Goal: Transaction & Acquisition: Purchase product/service

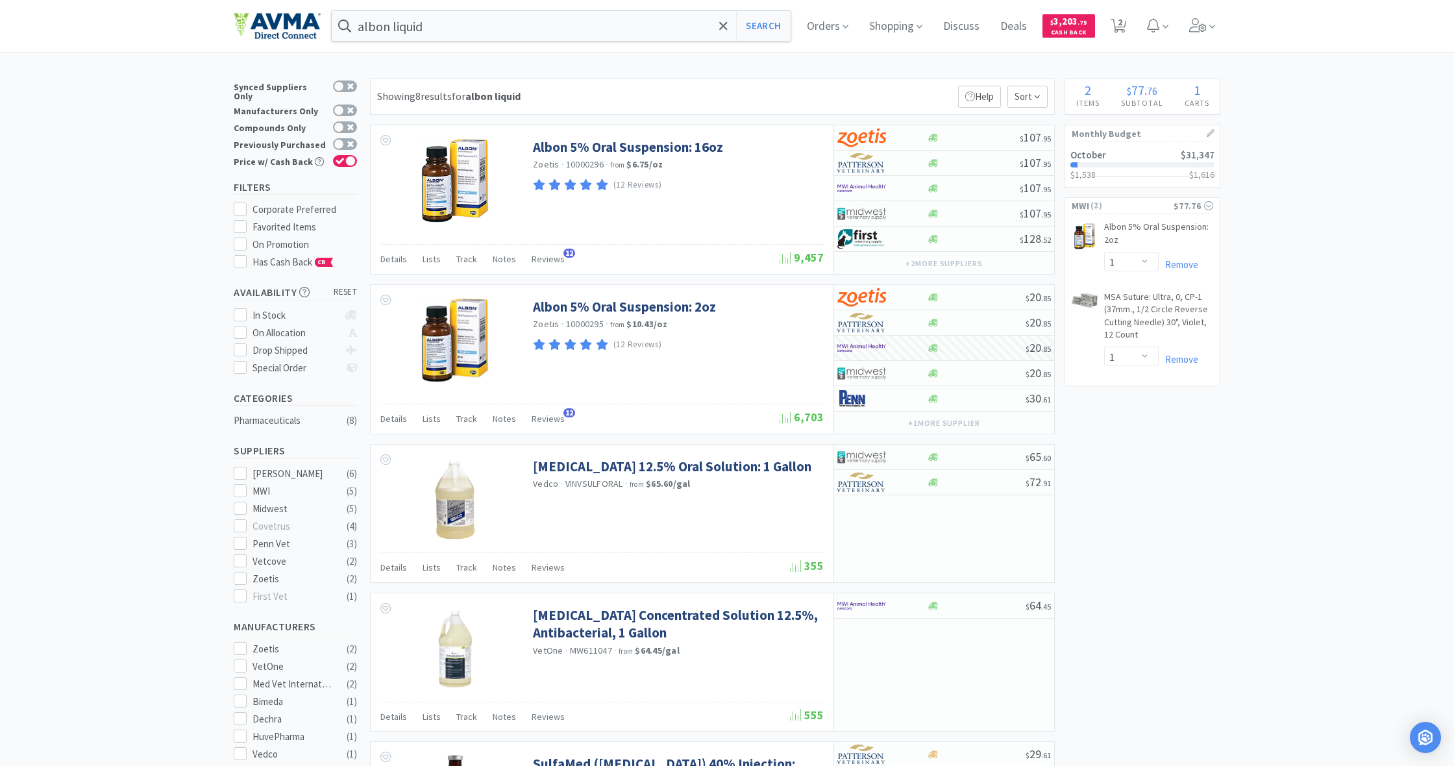
select select "1"
click at [1177, 264] on link "Remove" at bounding box center [1179, 264] width 40 height 12
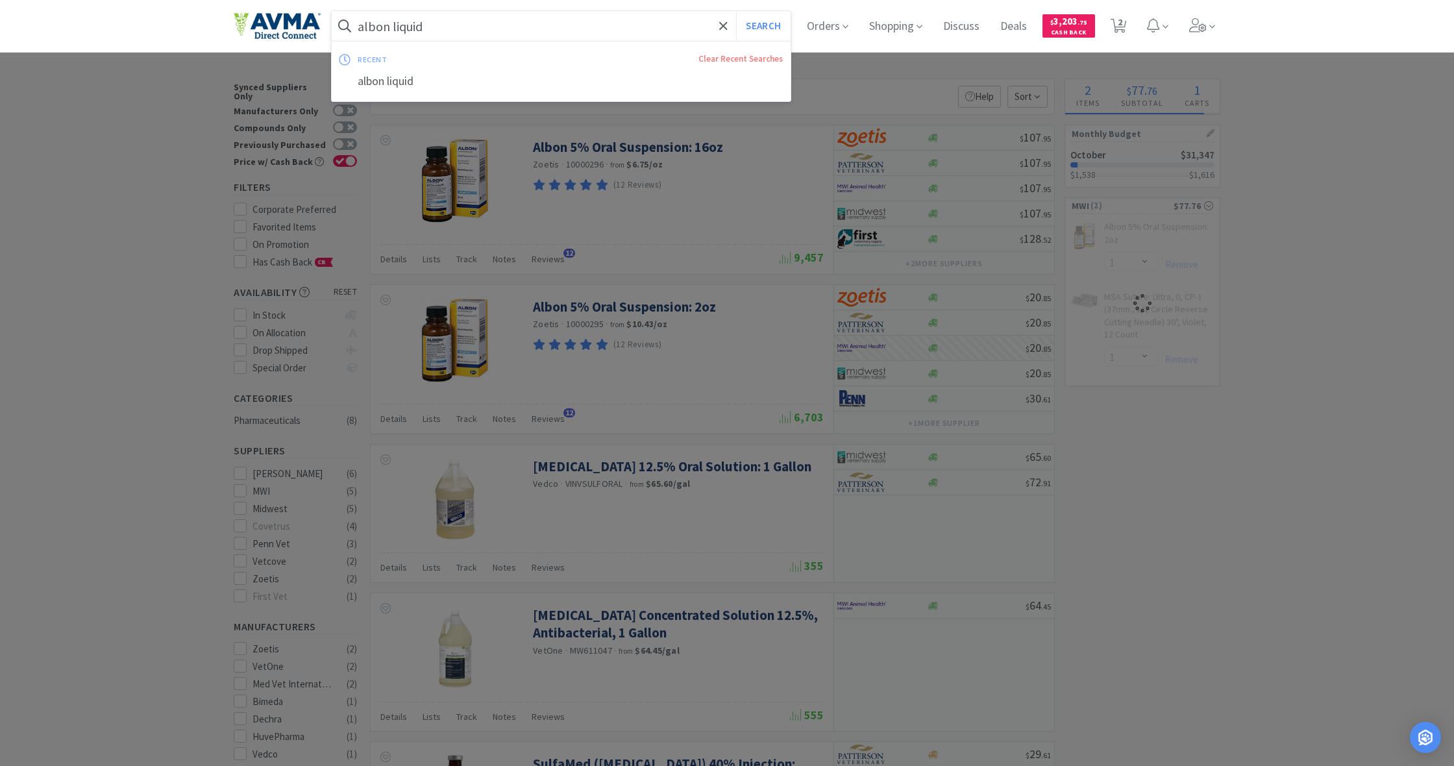
drag, startPoint x: 432, startPoint y: 26, endPoint x: 343, endPoint y: 23, distance: 89.6
click at [343, 23] on form "albon liquid Search" at bounding box center [561, 26] width 459 height 30
select select "1"
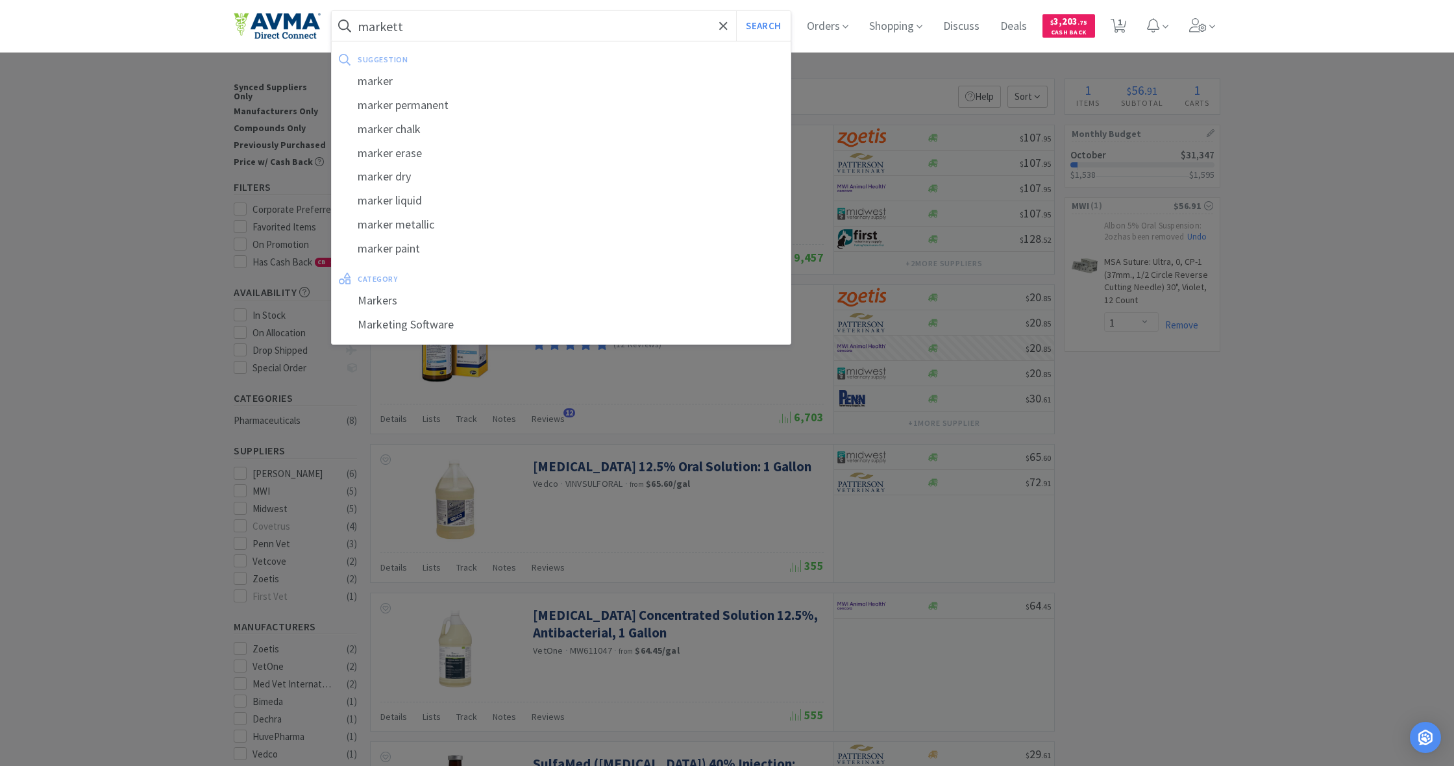
type input "markett"
click at [761, 26] on button "Search" at bounding box center [763, 26] width 54 height 30
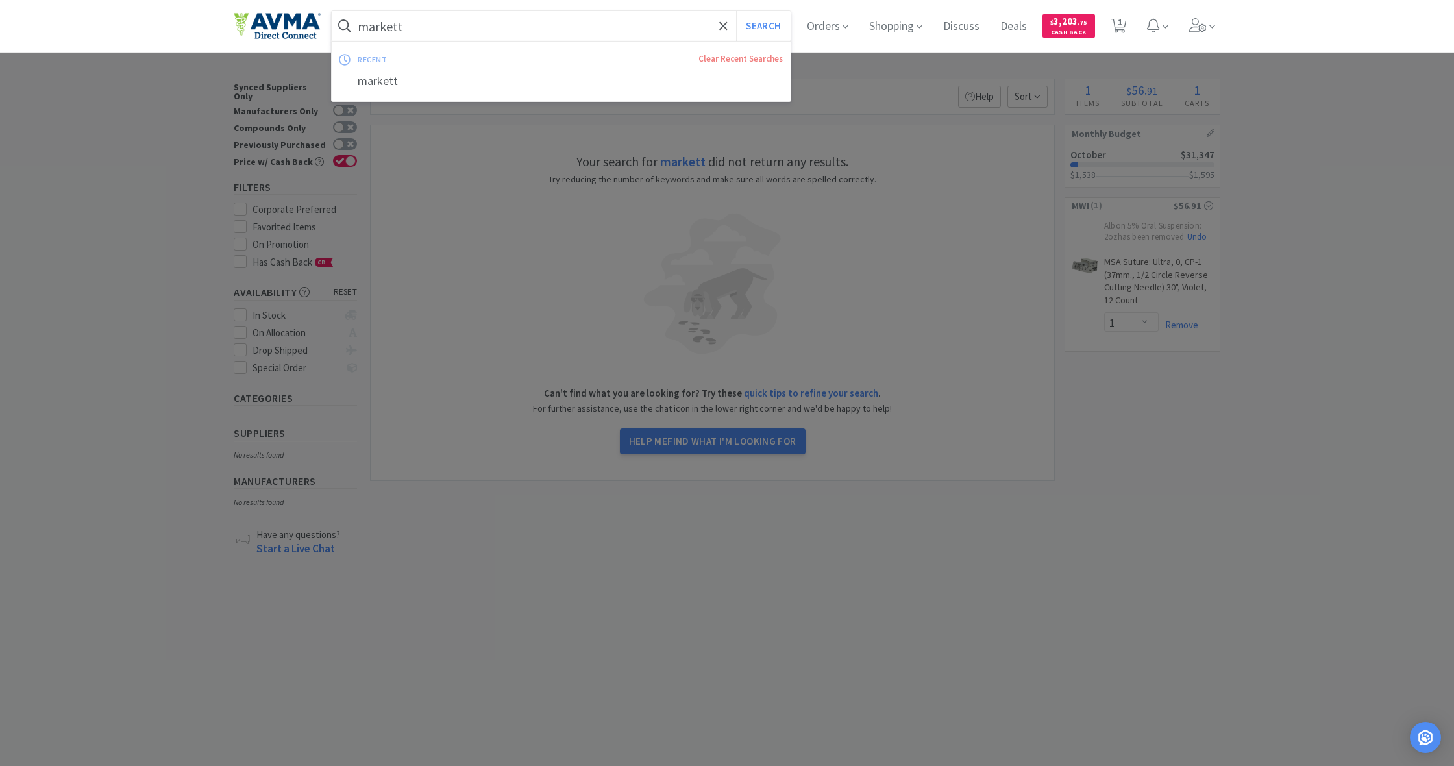
drag, startPoint x: 404, startPoint y: 27, endPoint x: 347, endPoint y: 21, distance: 58.1
click at [347, 21] on form "markett Search" at bounding box center [561, 26] width 459 height 30
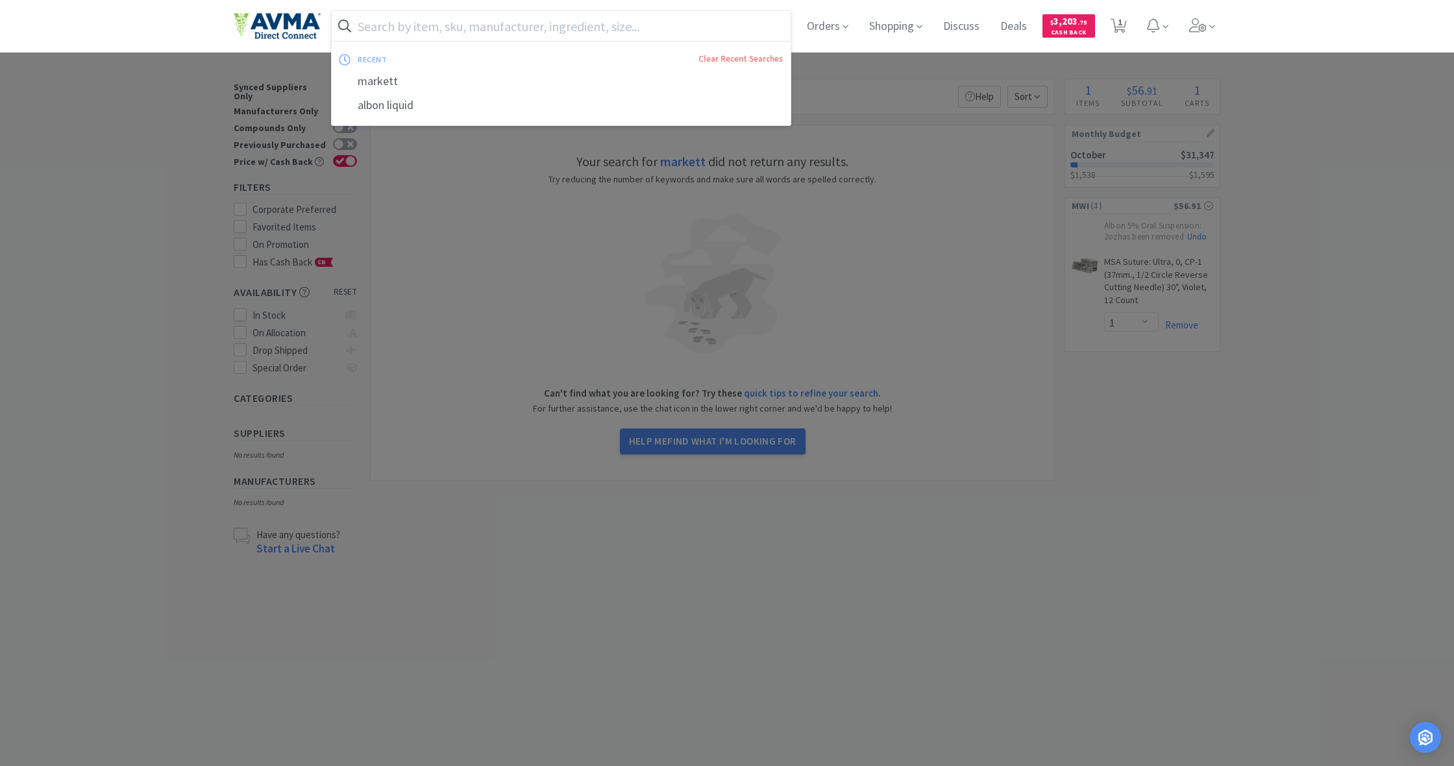
click at [1202, 428] on div at bounding box center [727, 383] width 1454 height 766
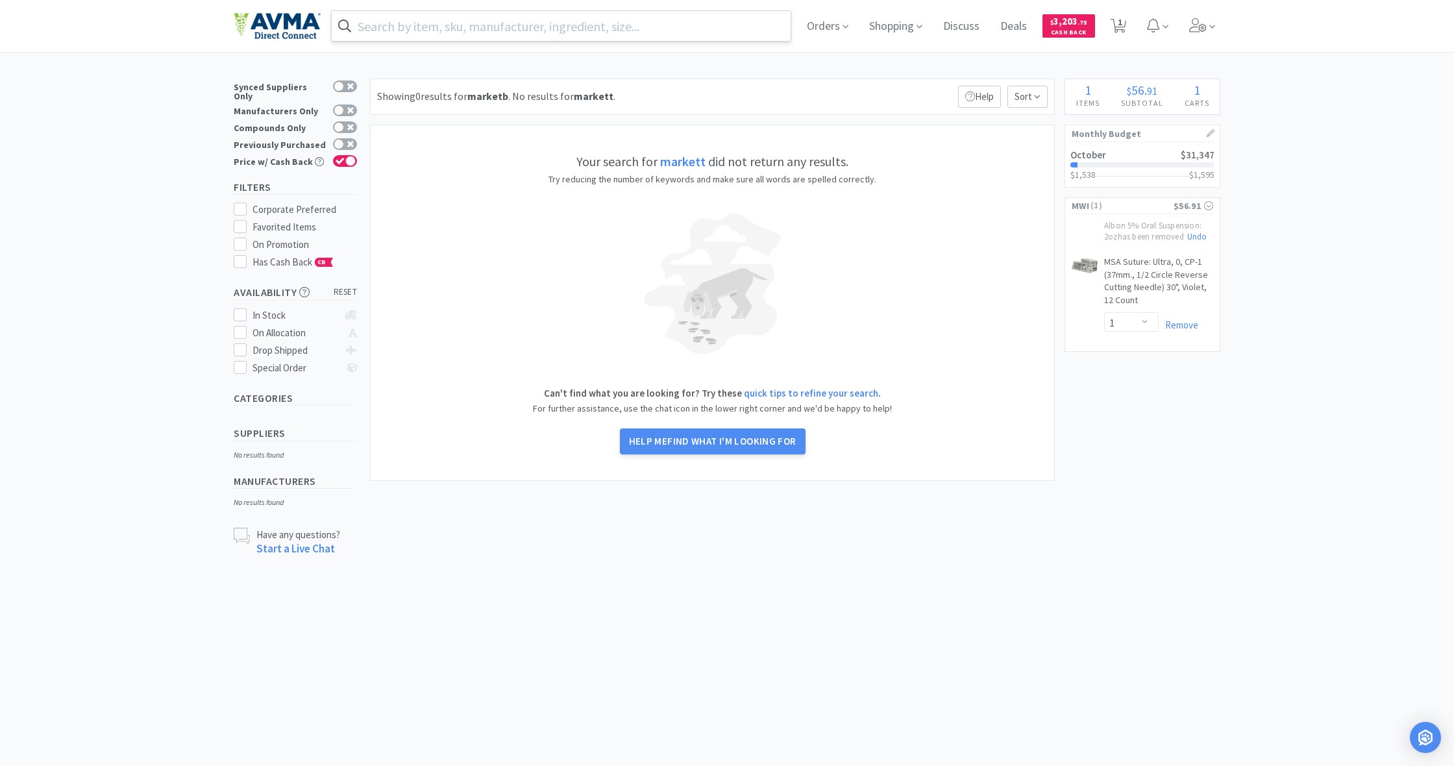
click at [428, 27] on input "text" at bounding box center [561, 26] width 459 height 30
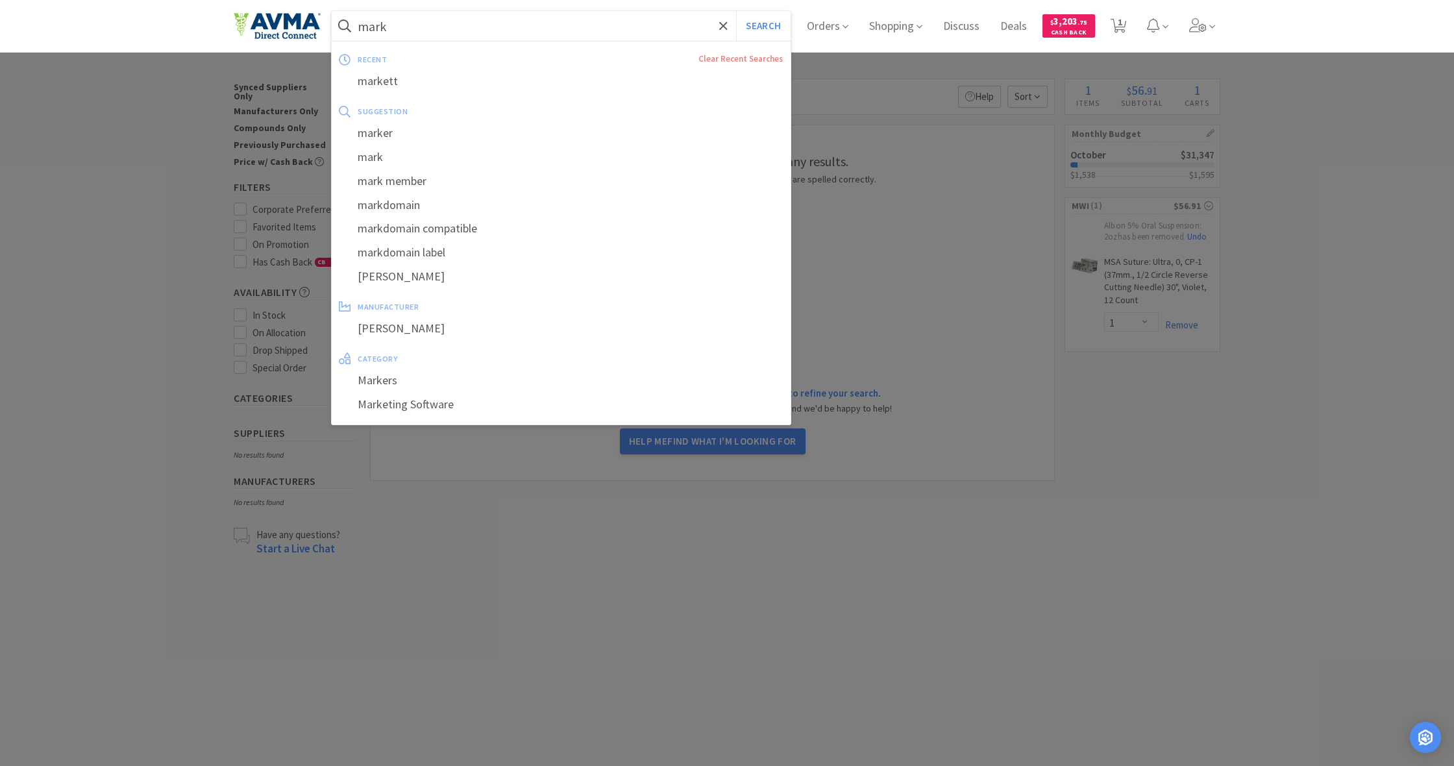
type input "mark"
click at [761, 26] on button "Search" at bounding box center [763, 26] width 54 height 30
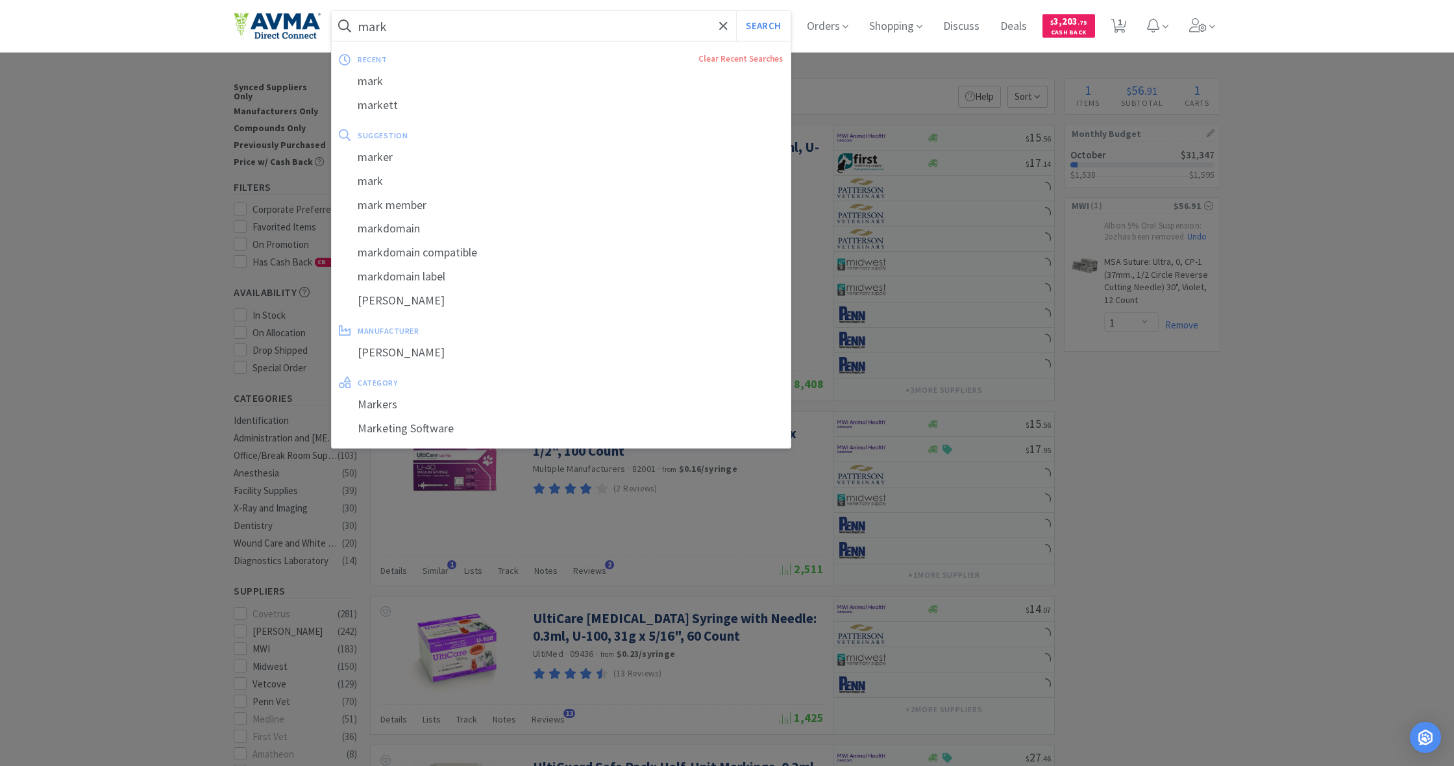
drag, startPoint x: 363, startPoint y: 27, endPoint x: 351, endPoint y: 26, distance: 12.3
click at [351, 26] on form "mark Search" at bounding box center [561, 26] width 459 height 30
drag, startPoint x: 359, startPoint y: 25, endPoint x: 402, endPoint y: 30, distance: 43.2
click at [402, 30] on input "mark" at bounding box center [561, 26] width 459 height 30
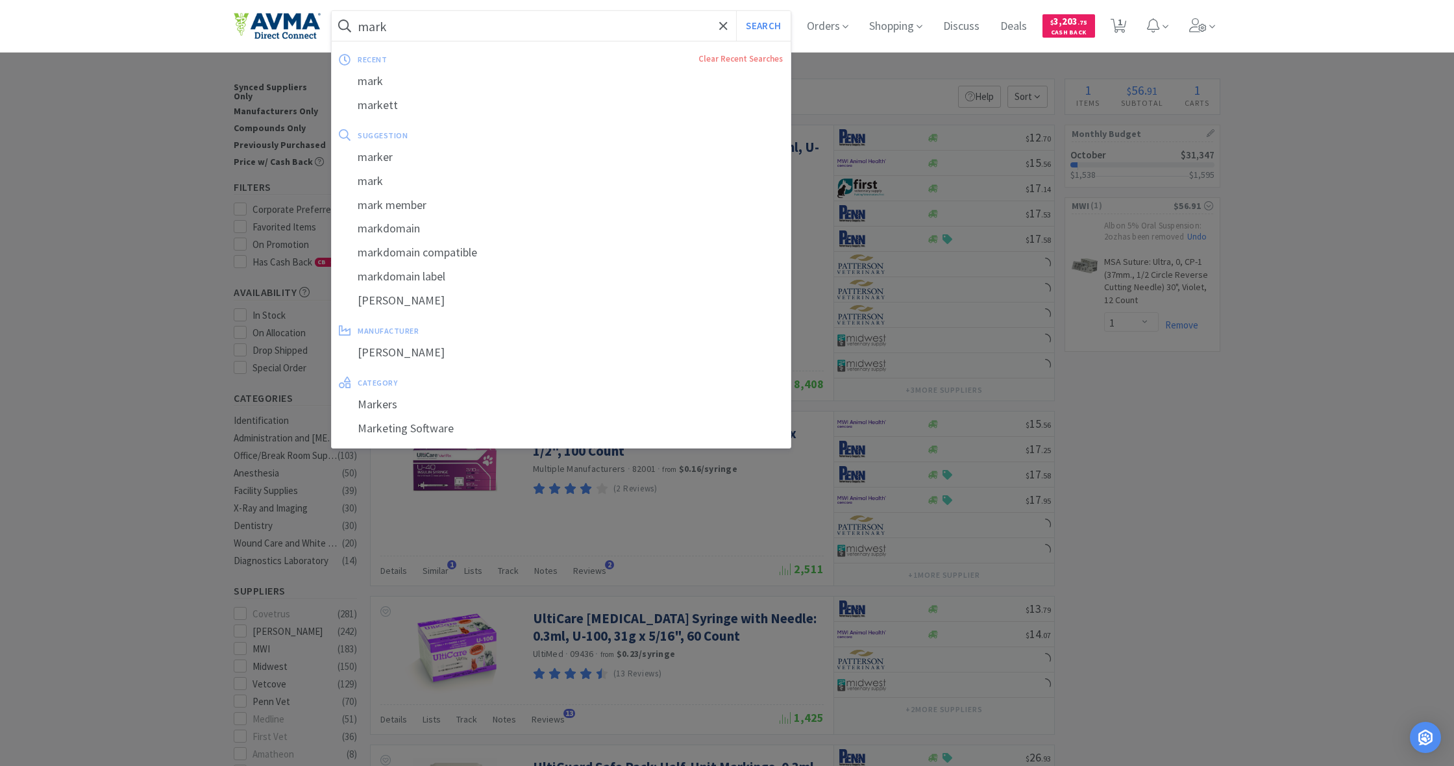
scroll to position [0, 0]
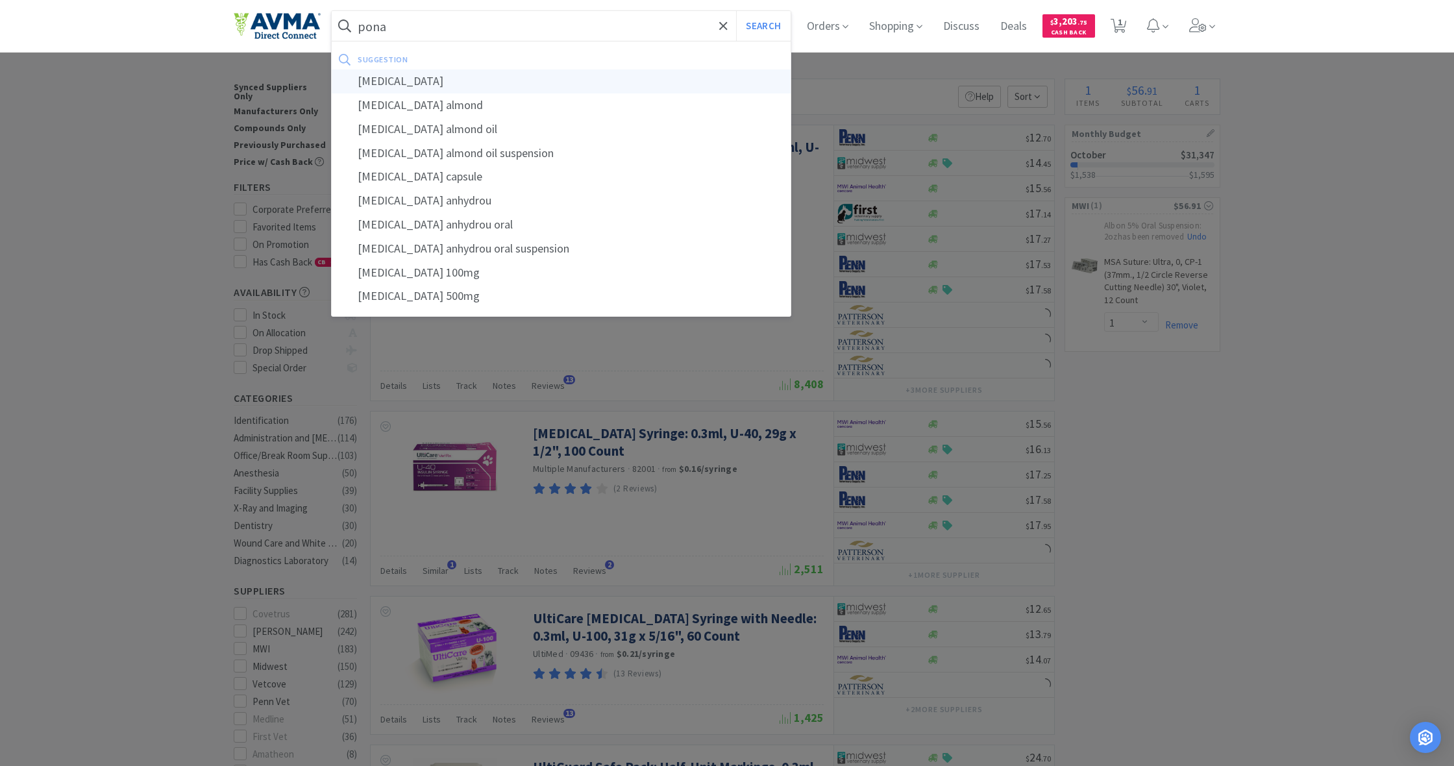
click at [392, 80] on div "[MEDICAL_DATA]" at bounding box center [561, 81] width 459 height 24
type input "[MEDICAL_DATA]"
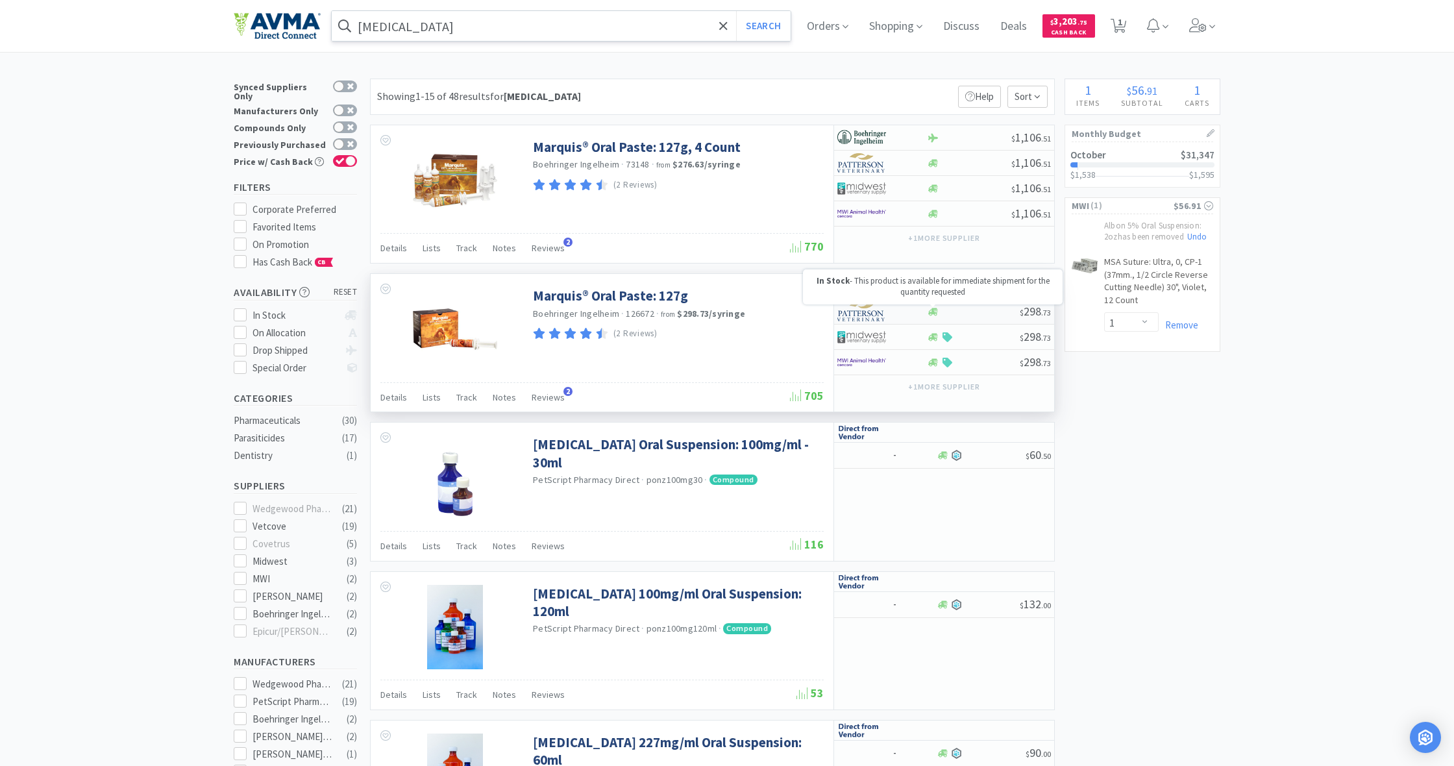
click at [931, 311] on icon at bounding box center [933, 312] width 10 height 8
select select "1"
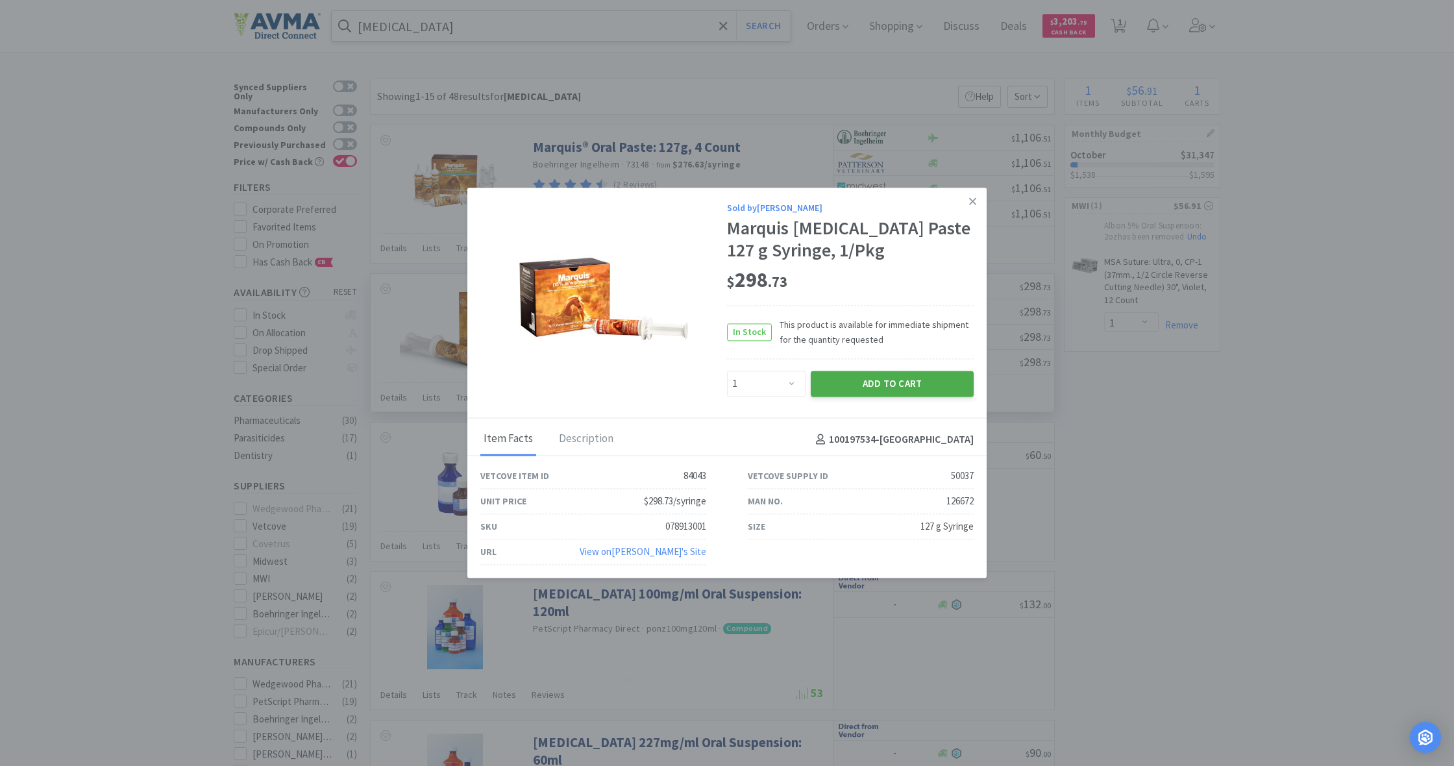
click at [902, 385] on button "Add to Cart" at bounding box center [892, 384] width 163 height 26
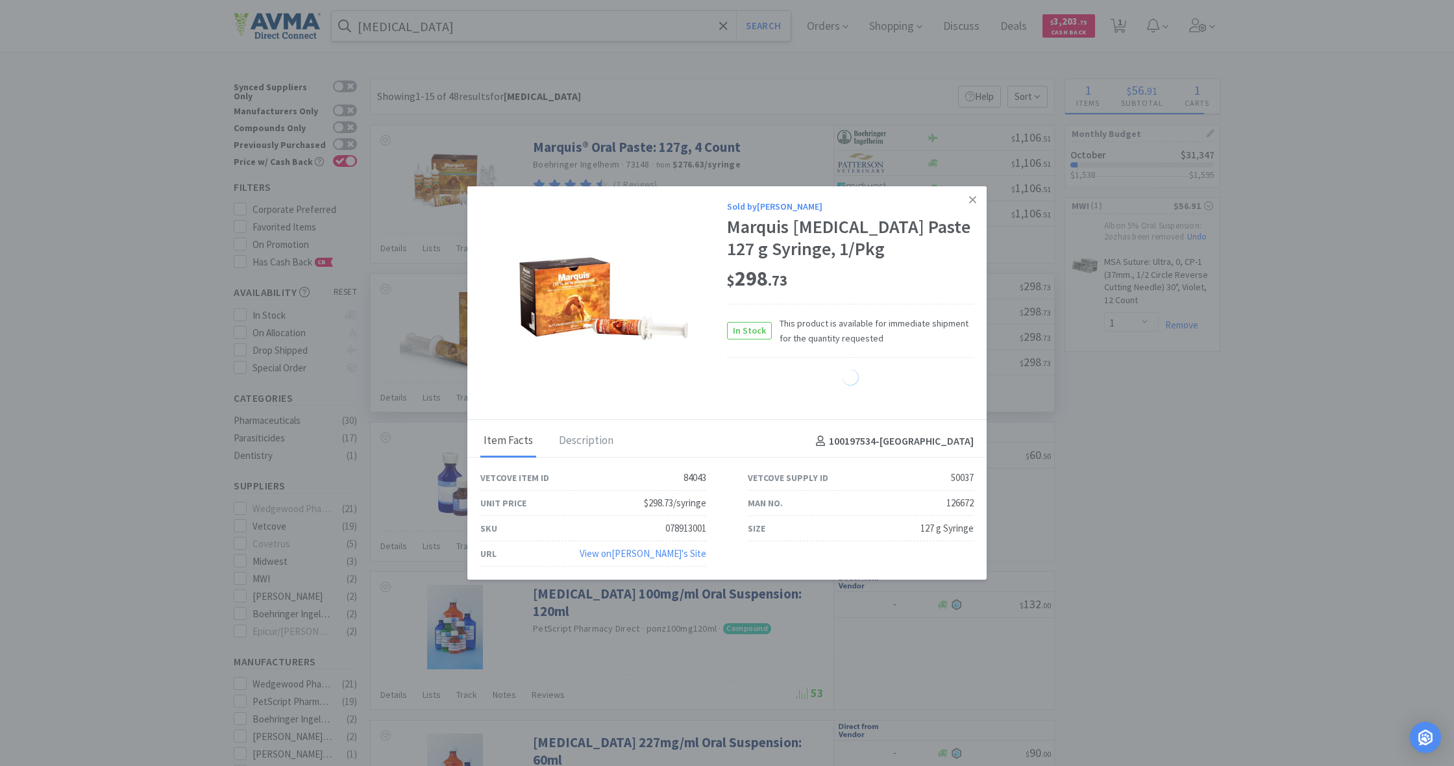
select select "1"
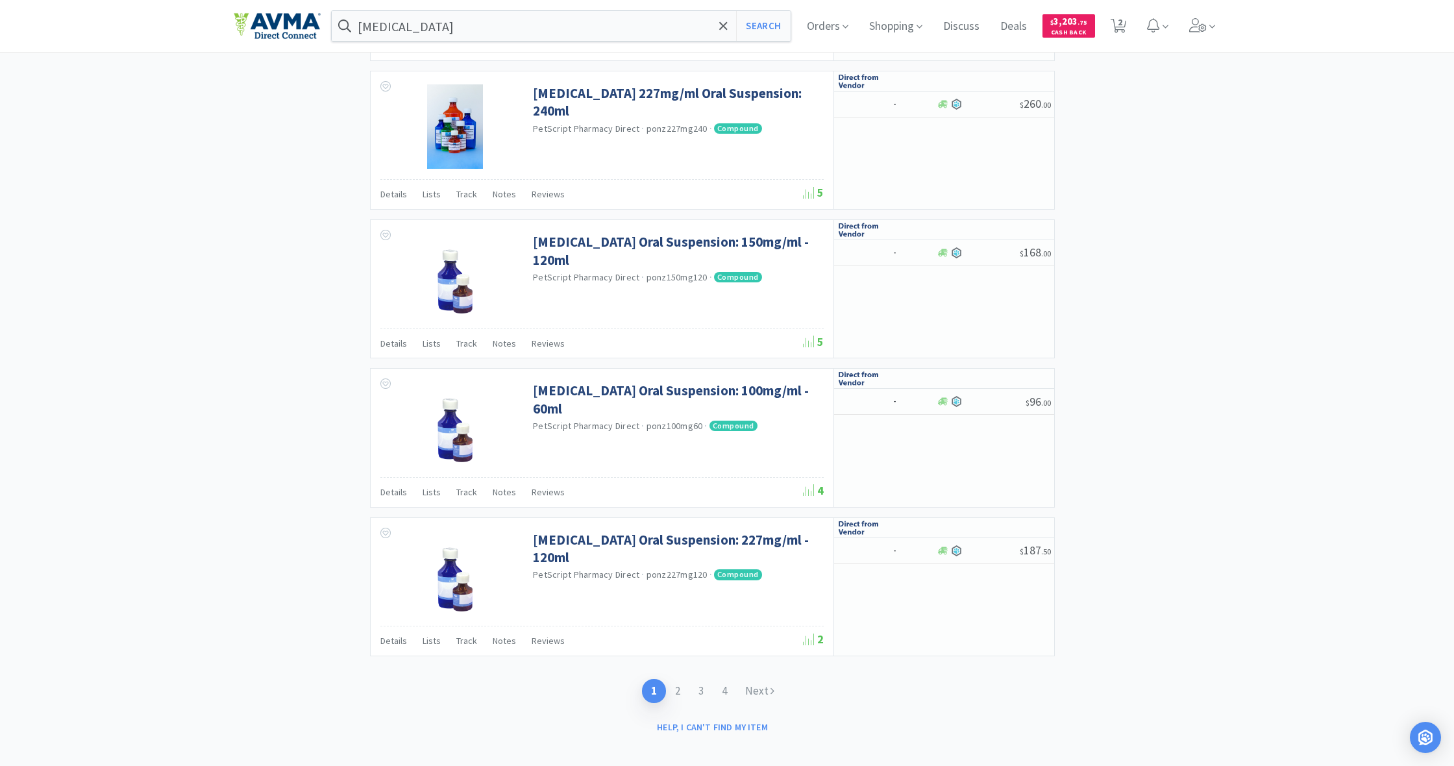
scroll to position [1690, 0]
click at [760, 682] on link "Next" at bounding box center [759, 692] width 47 height 24
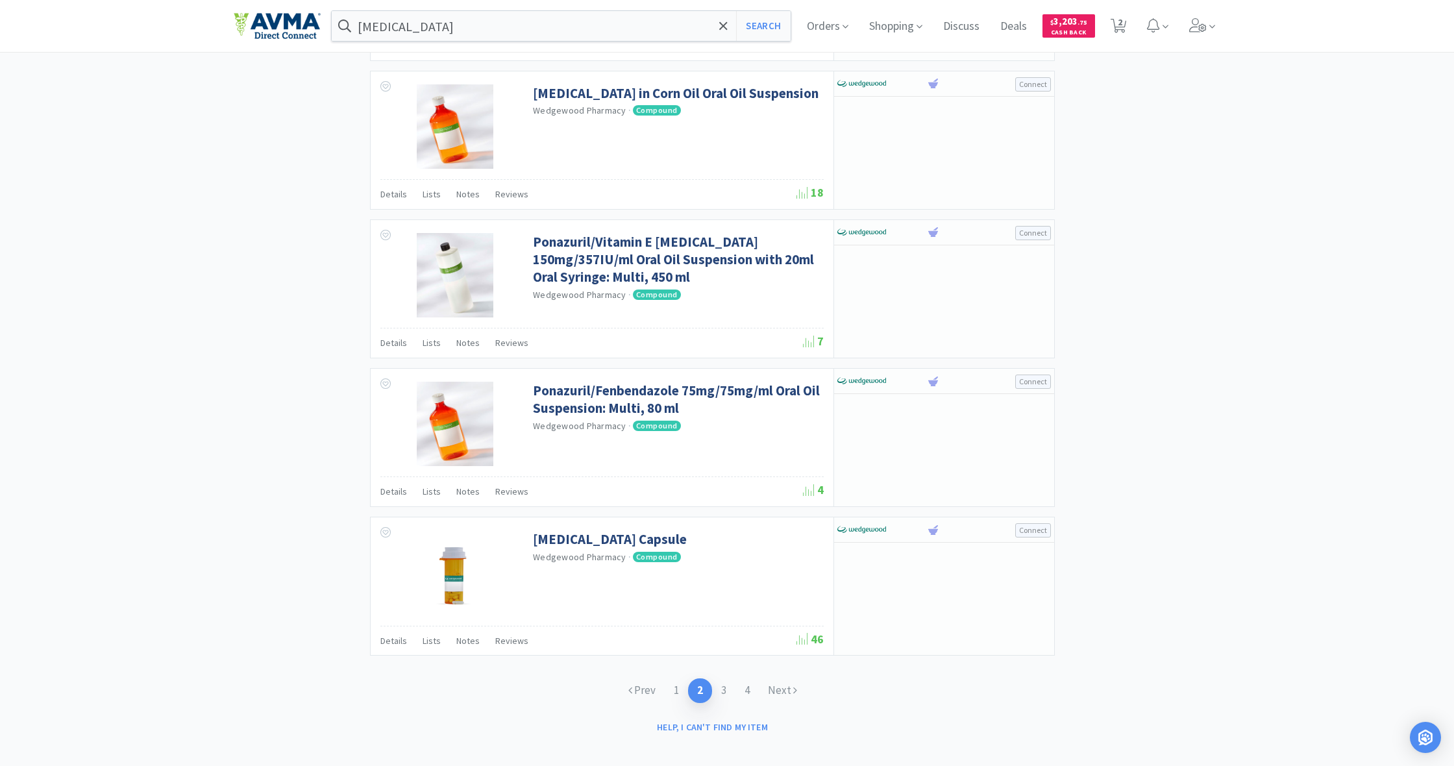
scroll to position [1686, 0]
click at [784, 686] on link "Next" at bounding box center [782, 691] width 47 height 24
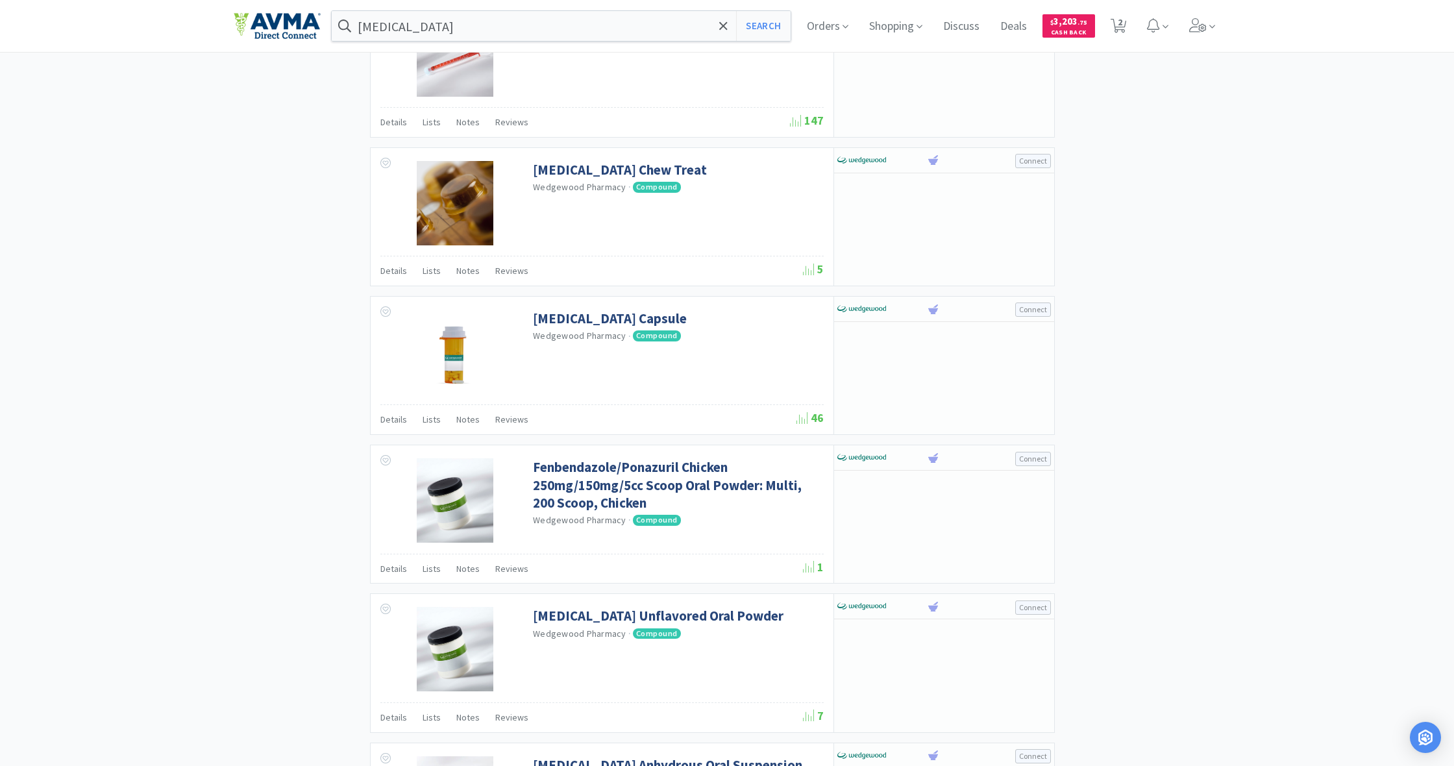
scroll to position [1024, 0]
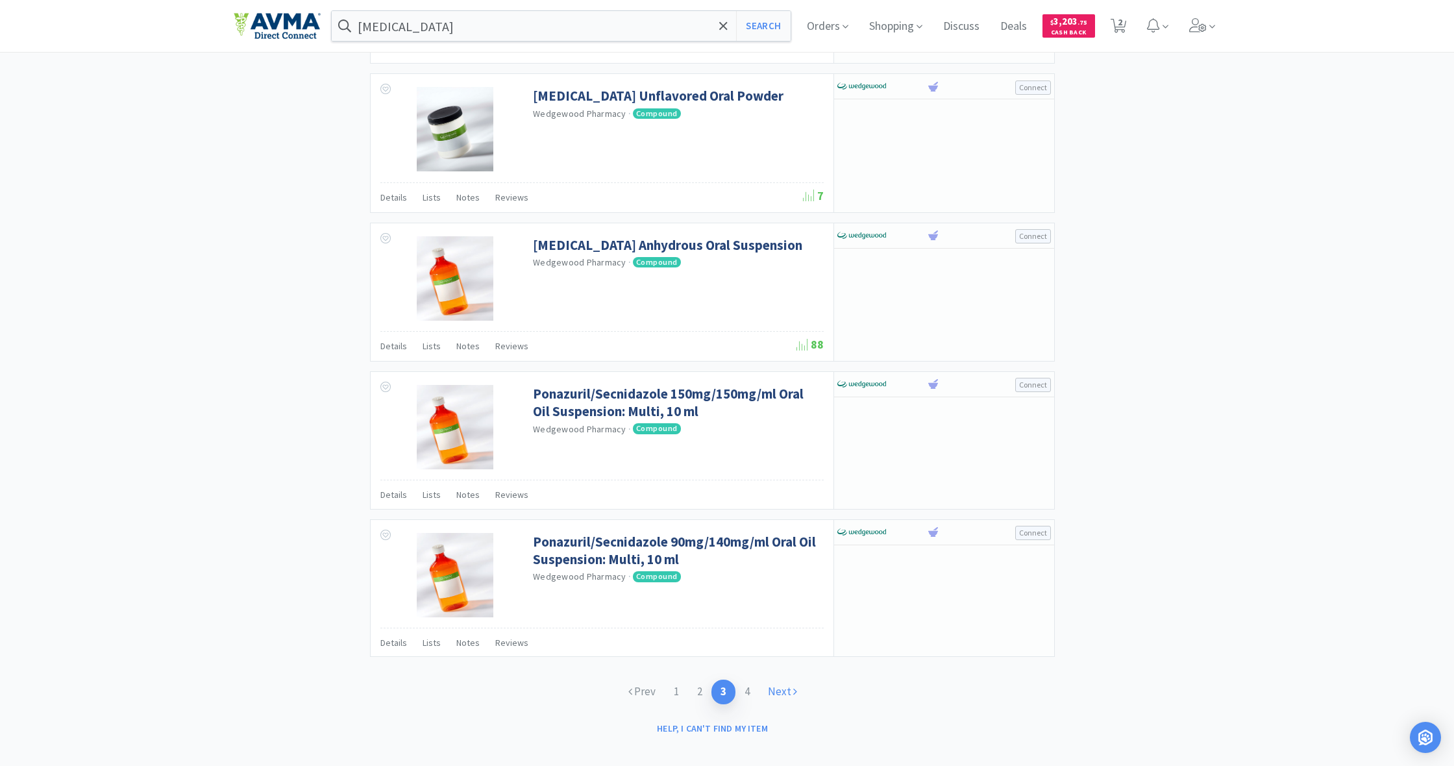
click at [787, 680] on link "Next" at bounding box center [782, 692] width 47 height 24
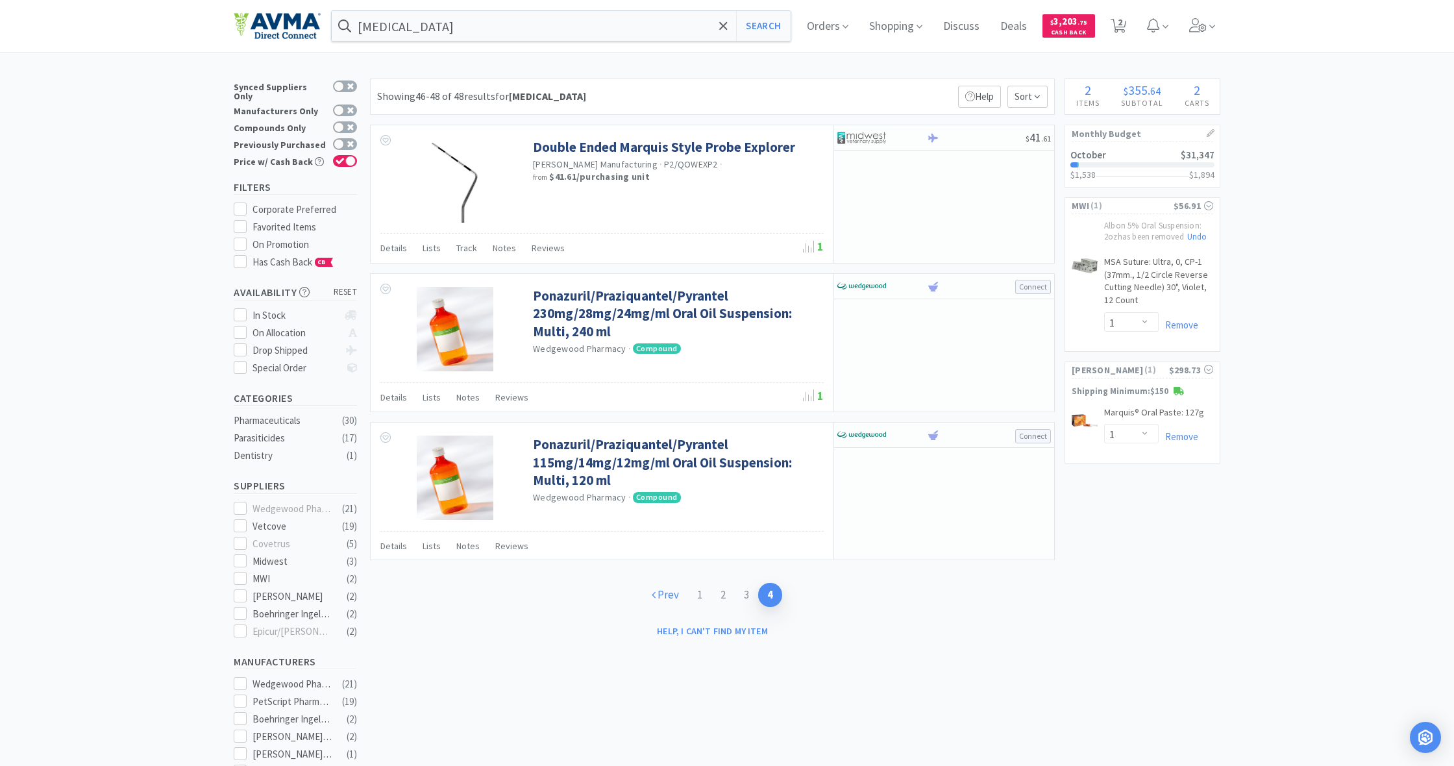
click at [659, 595] on link "Prev" at bounding box center [665, 595] width 45 height 24
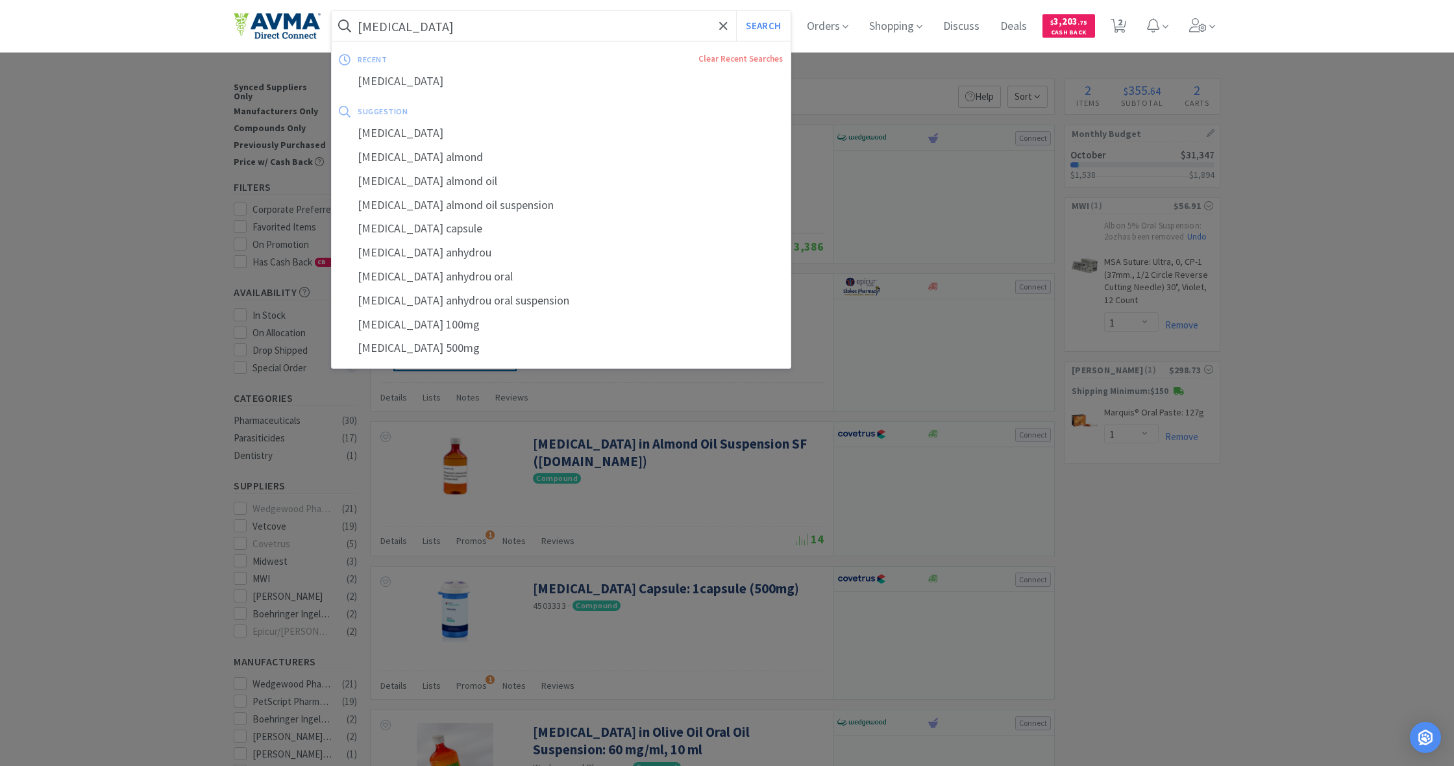
drag, startPoint x: 412, startPoint y: 23, endPoint x: 351, endPoint y: 21, distance: 61.0
click at [351, 21] on form "[MEDICAL_DATA] Search" at bounding box center [561, 26] width 459 height 30
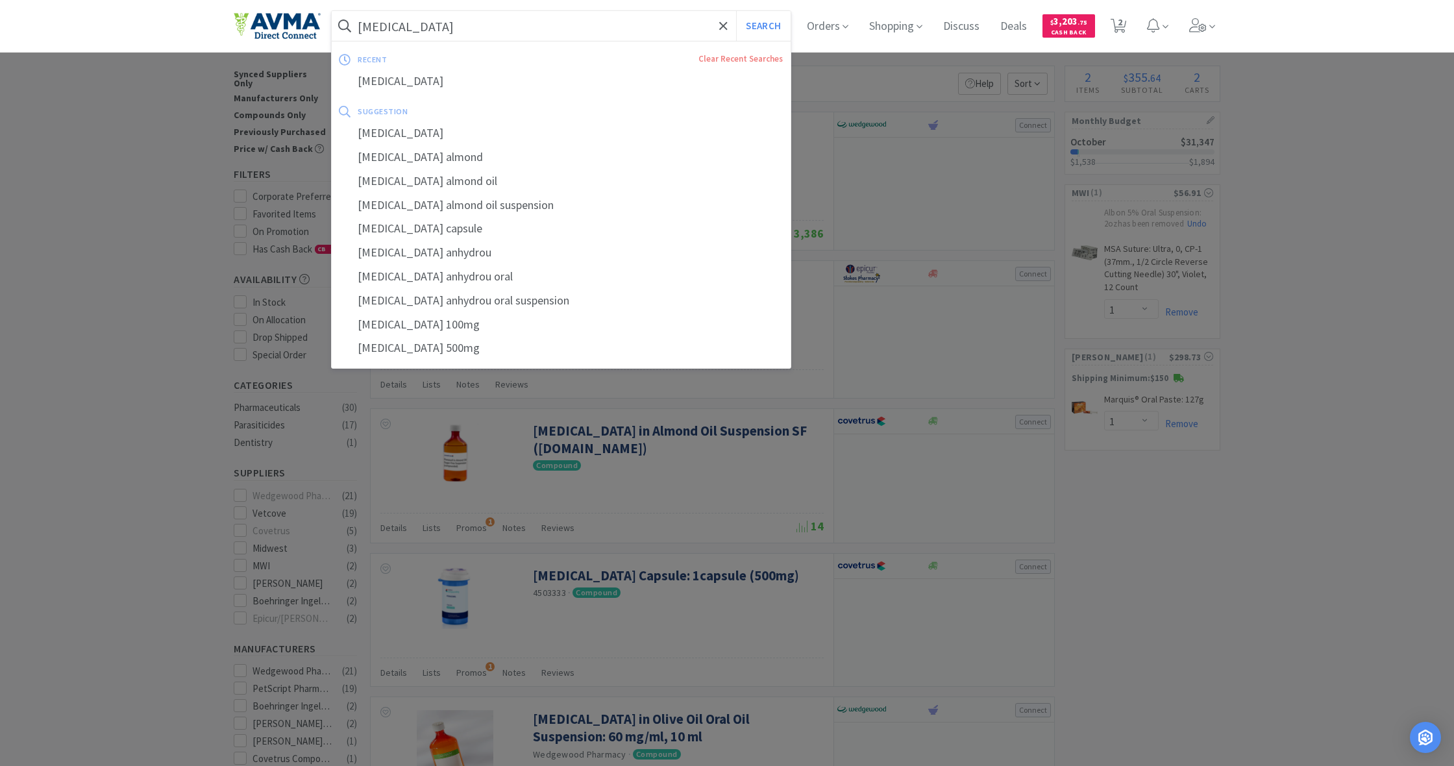
scroll to position [17, 0]
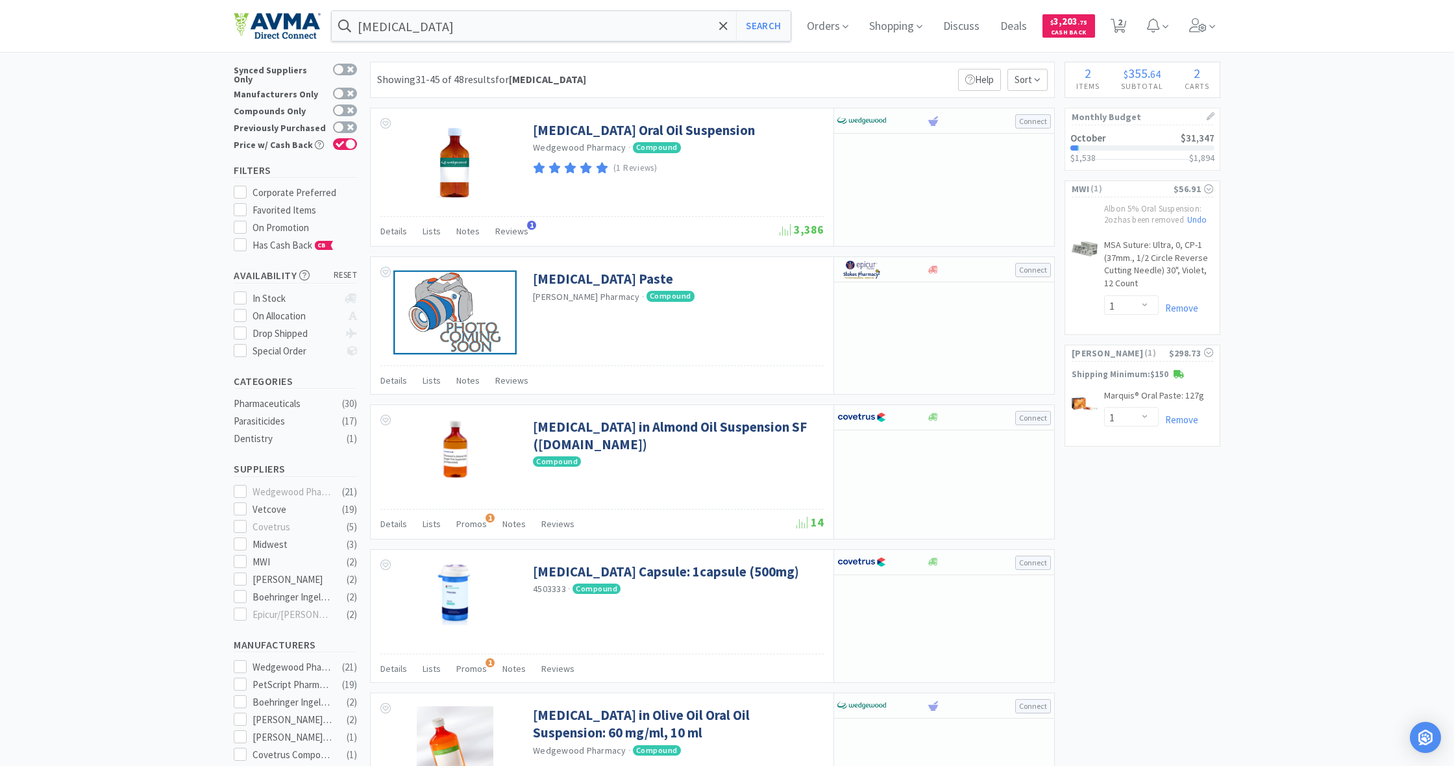
click at [1149, 500] on div at bounding box center [727, 383] width 1454 height 766
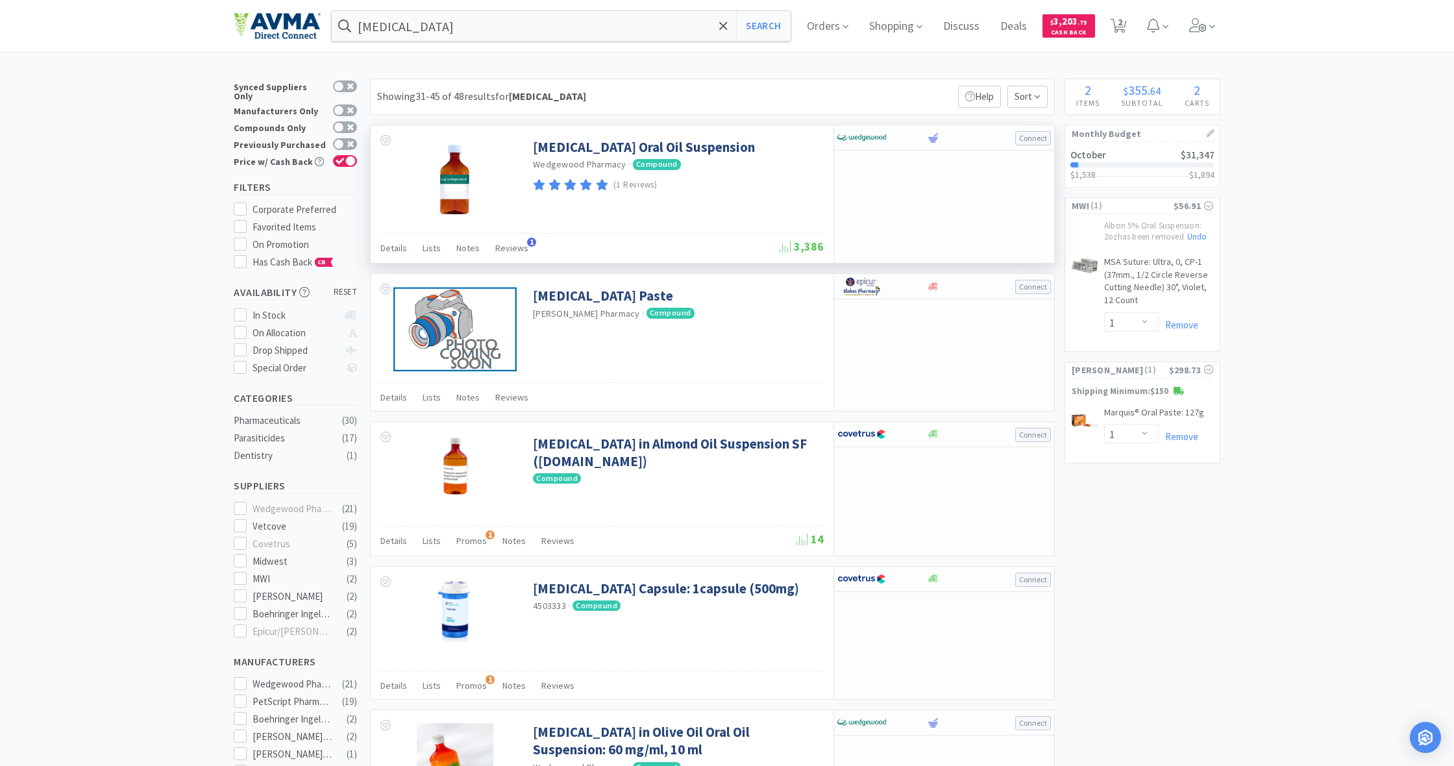
scroll to position [0, 0]
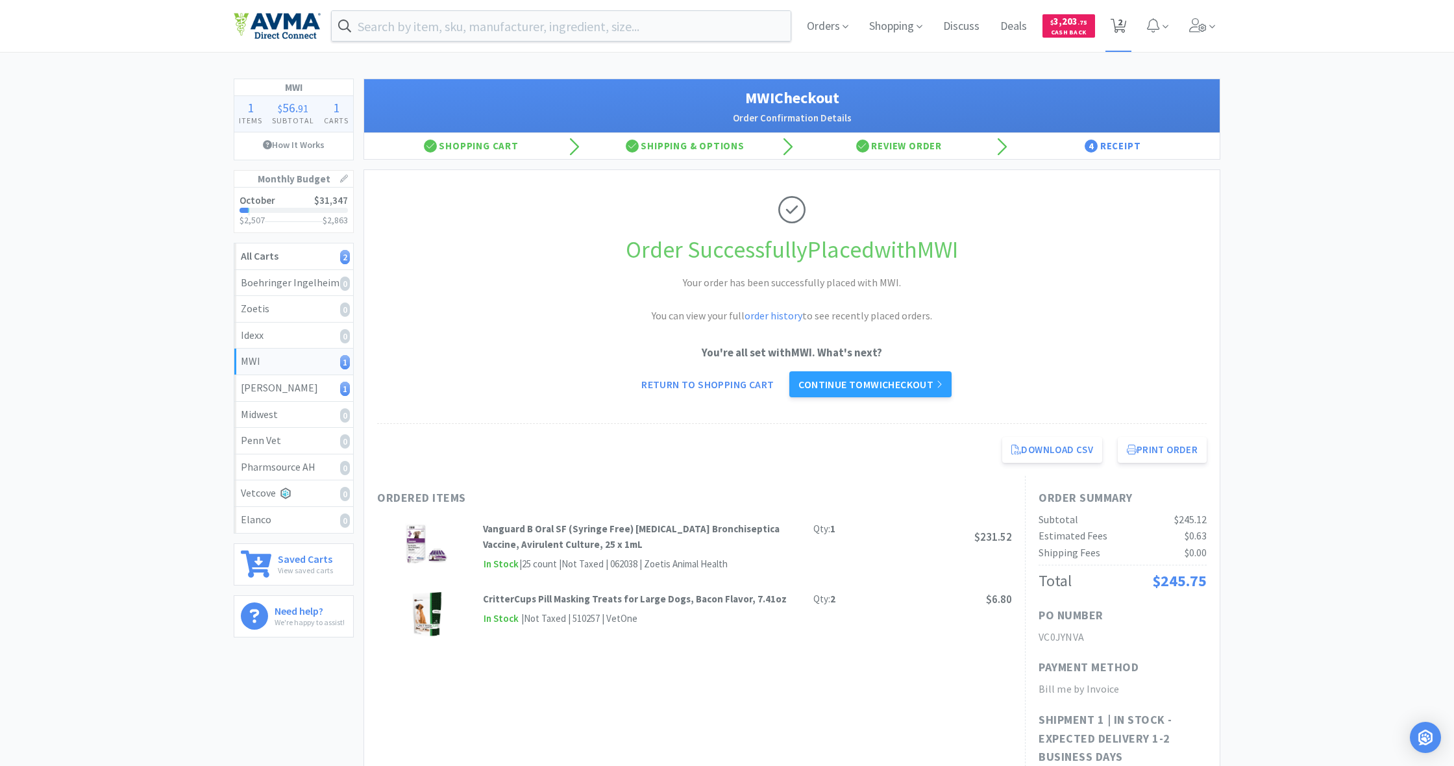
click at [859, 28] on icon at bounding box center [1119, 26] width 16 height 14
select select "1"
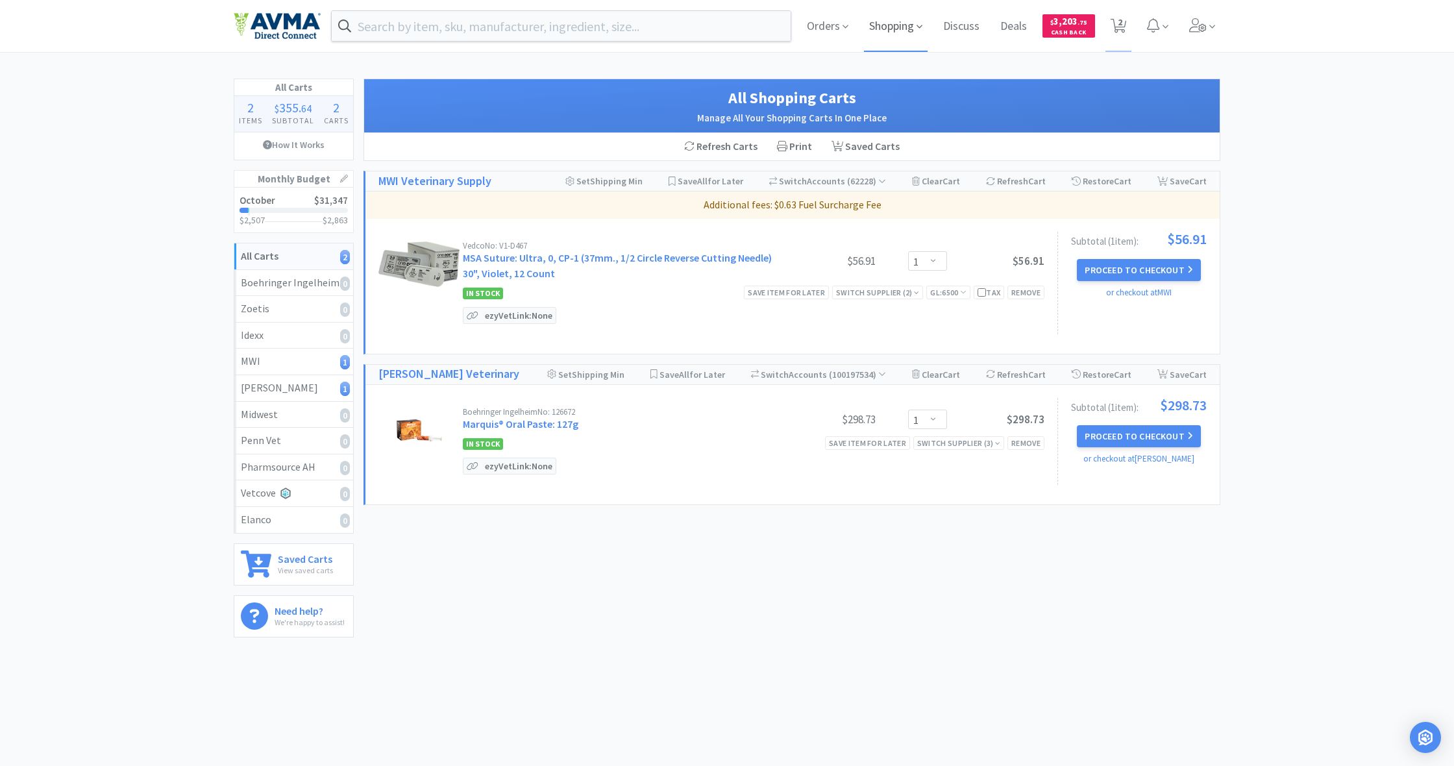
click at [859, 28] on span "Shopping" at bounding box center [896, 26] width 64 height 52
